Goal: Transaction & Acquisition: Obtain resource

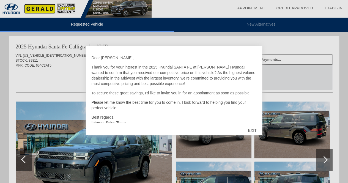
click at [252, 131] on div "EXIT" at bounding box center [252, 130] width 20 height 16
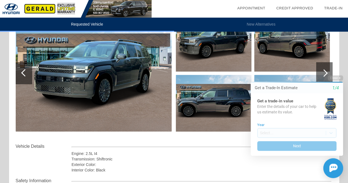
scroll to position [87, 0]
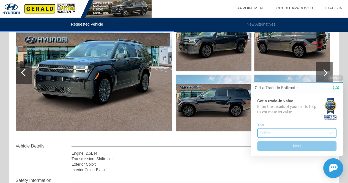
click at [290, 70] on body "Welcome! Get a Trade-In Estimate 1/4 Get a trade-in value Enter the details of …" at bounding box center [293, 70] width 109 height 0
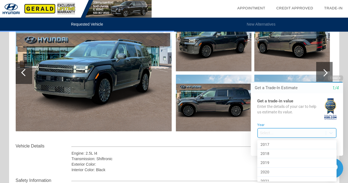
scroll to position [267, 0]
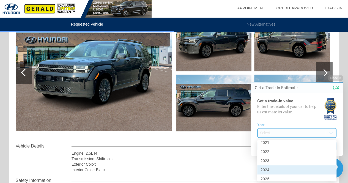
click at [275, 168] on div "2024" at bounding box center [296, 169] width 79 height 9
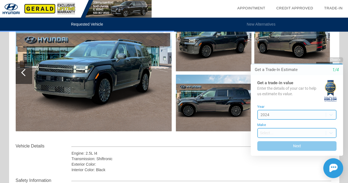
click at [266, 52] on body "Welcome! Get a Trade-In Estimate 1/4 Get a trade-in value Enter the details of …" at bounding box center [293, 52] width 109 height 0
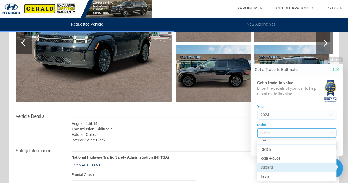
scroll to position [393, 0]
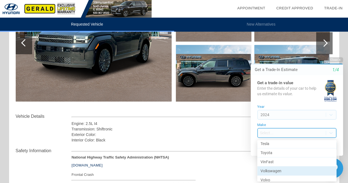
click at [277, 167] on div "Volkswagen" at bounding box center [296, 170] width 79 height 9
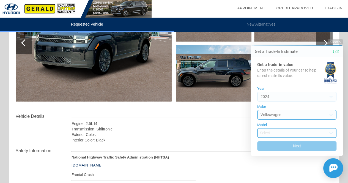
click at [279, 34] on body "Welcome! Get a Trade-In Estimate 1/4 Get a trade-in value Enter the details of …" at bounding box center [293, 34] width 109 height 0
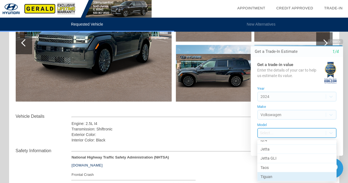
scroll to position [41, 0]
click at [273, 175] on div "Tiguan" at bounding box center [296, 177] width 79 height 9
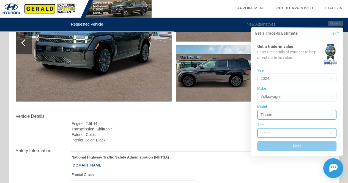
click at [276, 16] on body "Welcome! Get a Trade-In Estimate 1/4 Get a trade-in value Enter the details of …" at bounding box center [293, 16] width 109 height 0
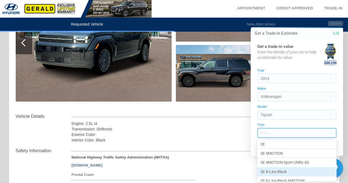
scroll to position [39, 0]
click at [278, 170] on div "SE R-Line Black" at bounding box center [296, 170] width 79 height 9
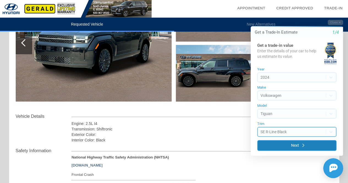
click at [292, 146] on button "Next" at bounding box center [296, 145] width 79 height 11
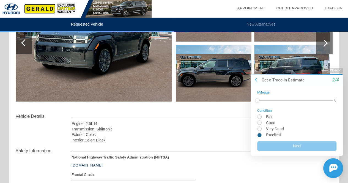
click at [259, 136] on input "radio" at bounding box center [296, 134] width 79 height 4
radio input "true"
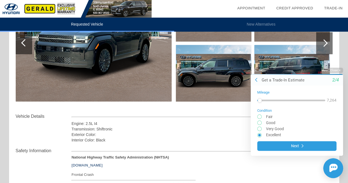
click at [260, 99] on div at bounding box center [260, 100] width 4 height 4
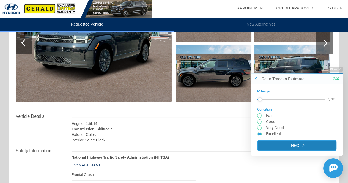
click at [306, 147] on button "Next" at bounding box center [296, 145] width 79 height 11
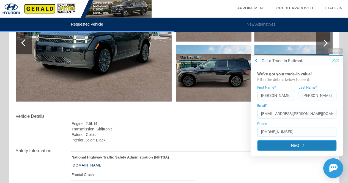
click at [294, 146] on button "Next" at bounding box center [296, 145] width 79 height 11
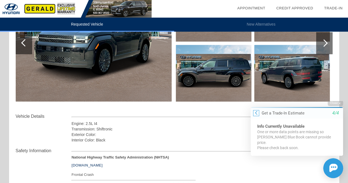
click at [255, 115] on icon at bounding box center [256, 112] width 2 height 4
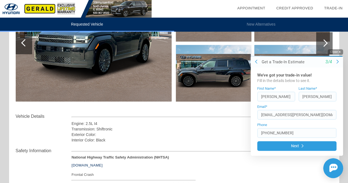
click at [335, 49] on button "Close" at bounding box center [334, 51] width 15 height 5
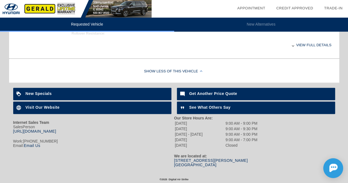
scroll to position [0, 0]
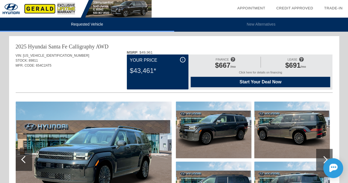
click at [244, 84] on span "Start Your Deal Now" at bounding box center [260, 81] width 126 height 5
click at [182, 57] on div "i" at bounding box center [182, 59] width 5 height 5
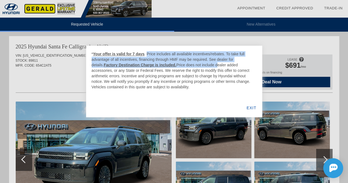
drag, startPoint x: 143, startPoint y: 53, endPoint x: 198, endPoint y: 63, distance: 56.6
click at [198, 63] on div "* Your offer is valid for 7 days . Price includes all available incentives/reba…" at bounding box center [174, 70] width 165 height 38
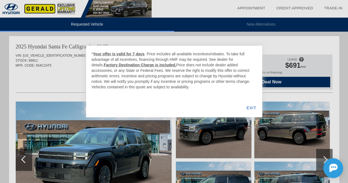
click at [252, 106] on div "EXIT" at bounding box center [251, 107] width 21 height 19
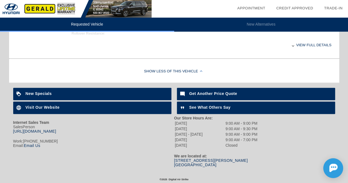
scroll to position [285, 0]
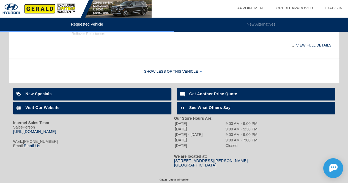
click at [213, 94] on b "Get Another Price Quote" at bounding box center [213, 94] width 48 height 4
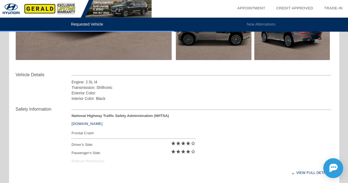
scroll to position [0, 0]
